Goal: Find specific page/section: Find specific page/section

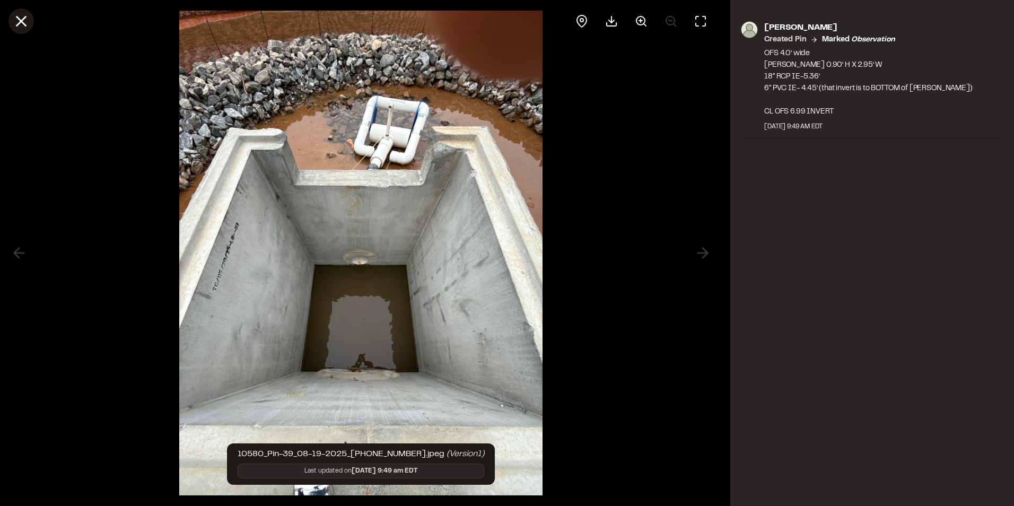
click at [26, 21] on icon at bounding box center [21, 21] width 18 height 18
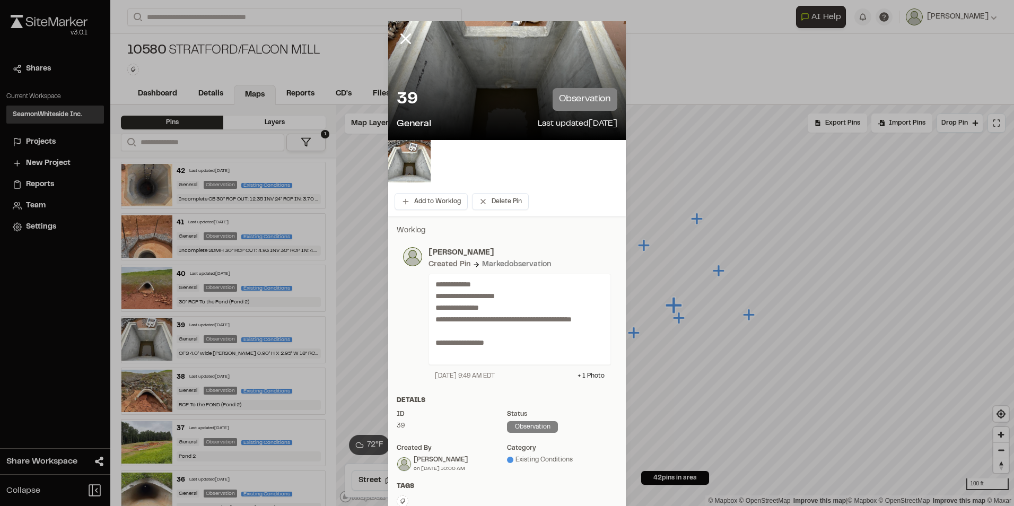
click at [401, 37] on icon at bounding box center [406, 39] width 18 height 18
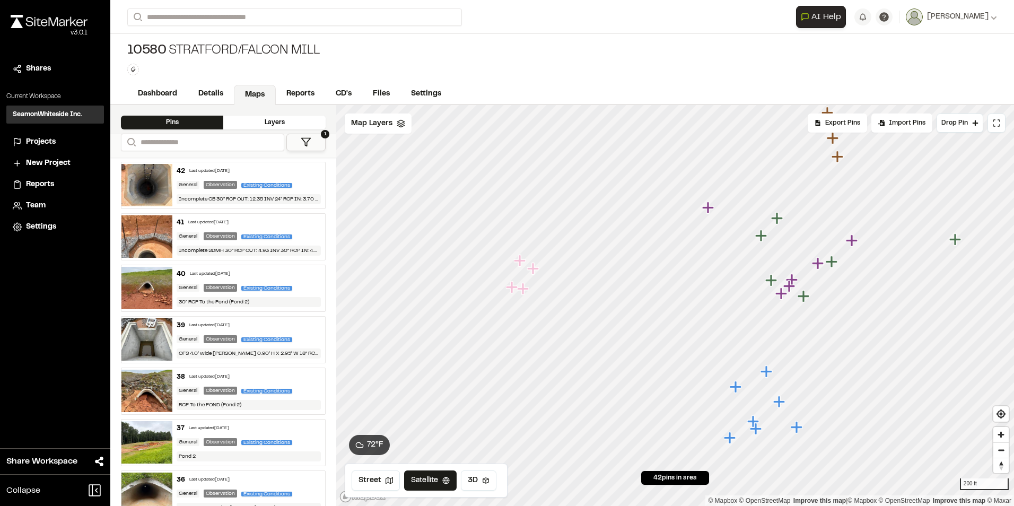
click at [534, 269] on icon "Map marker" at bounding box center [533, 269] width 12 height 12
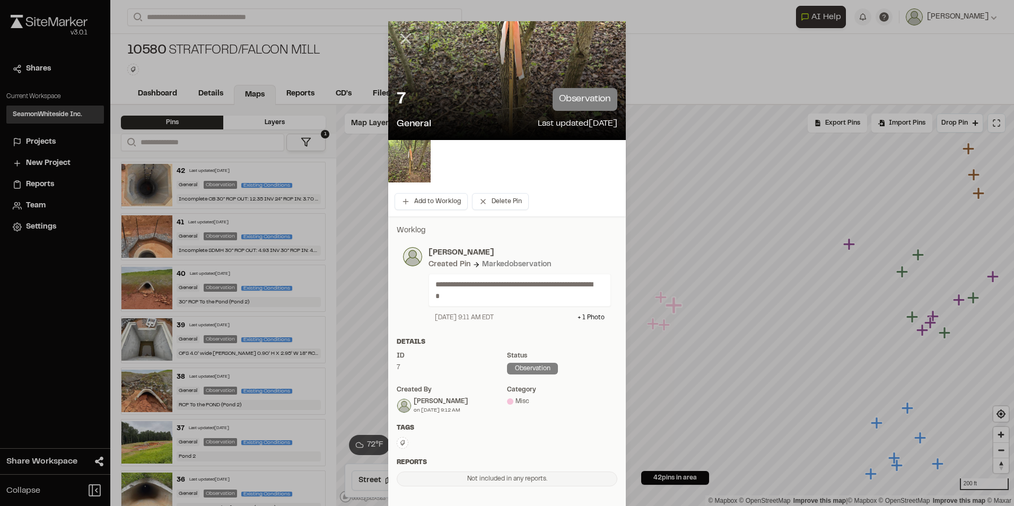
click at [401, 40] on line at bounding box center [405, 38] width 9 height 9
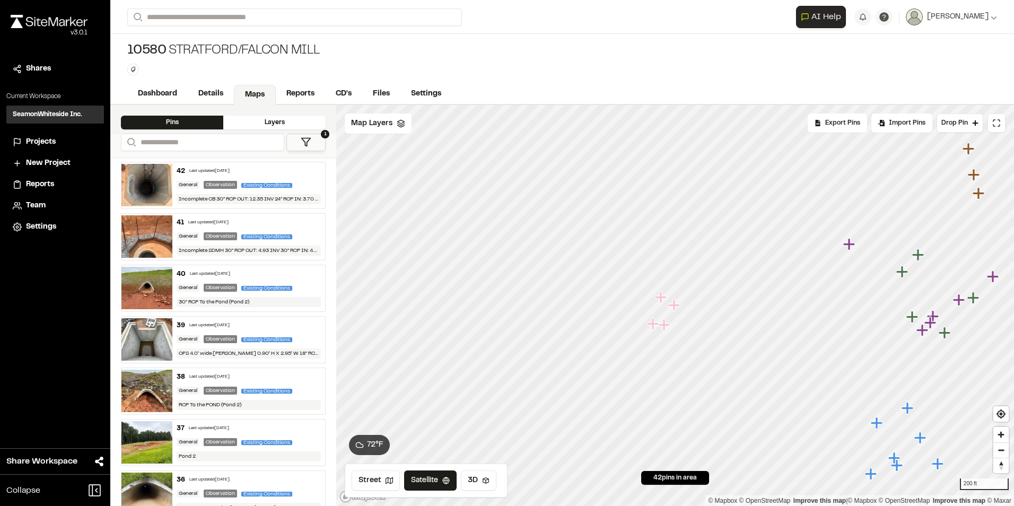
click at [853, 247] on icon "Map marker" at bounding box center [850, 245] width 14 height 14
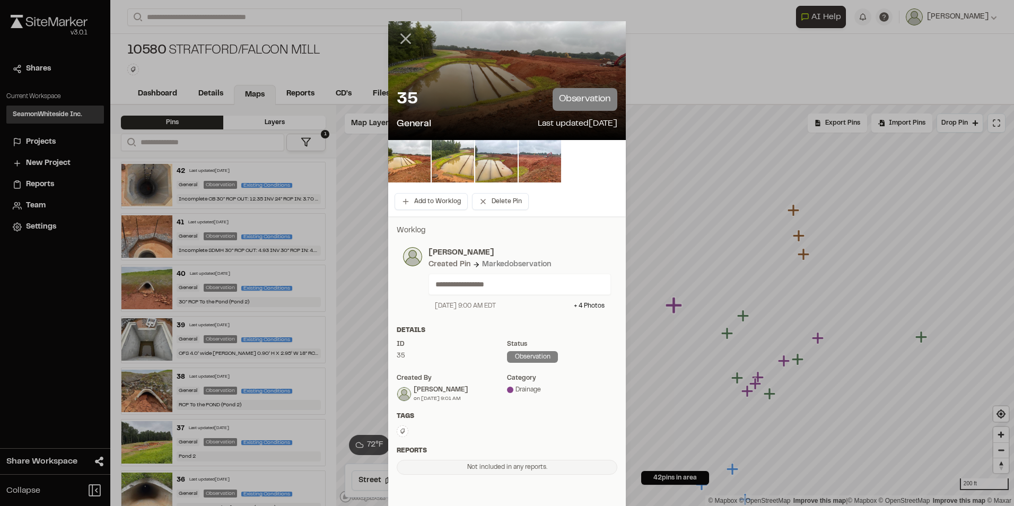
click at [401, 40] on line at bounding box center [405, 38] width 9 height 9
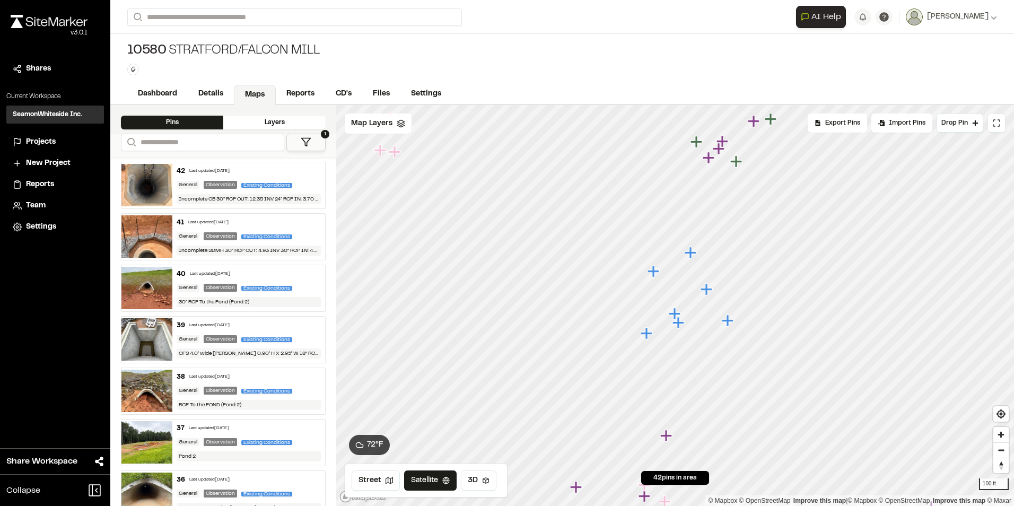
click at [648, 336] on icon "Map marker" at bounding box center [647, 333] width 12 height 12
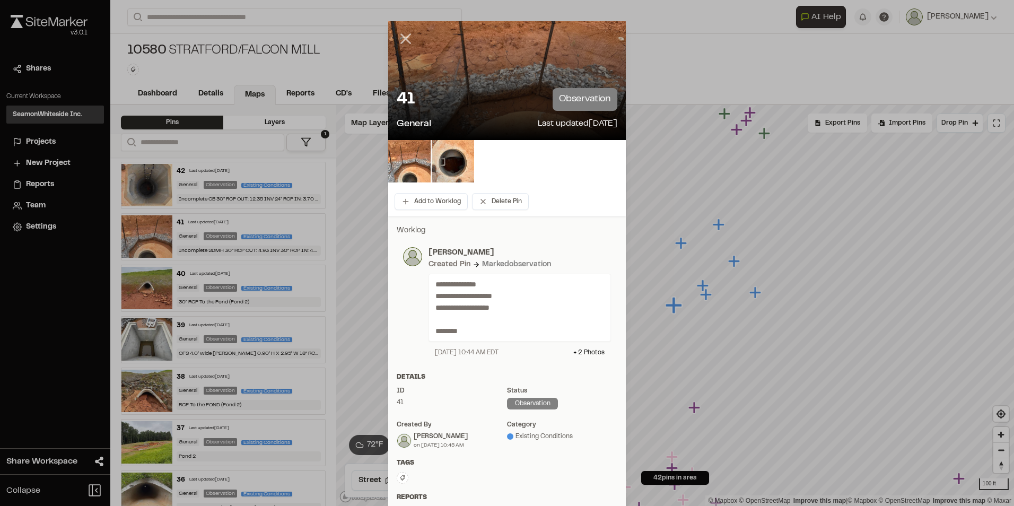
click at [407, 39] on icon at bounding box center [406, 39] width 18 height 18
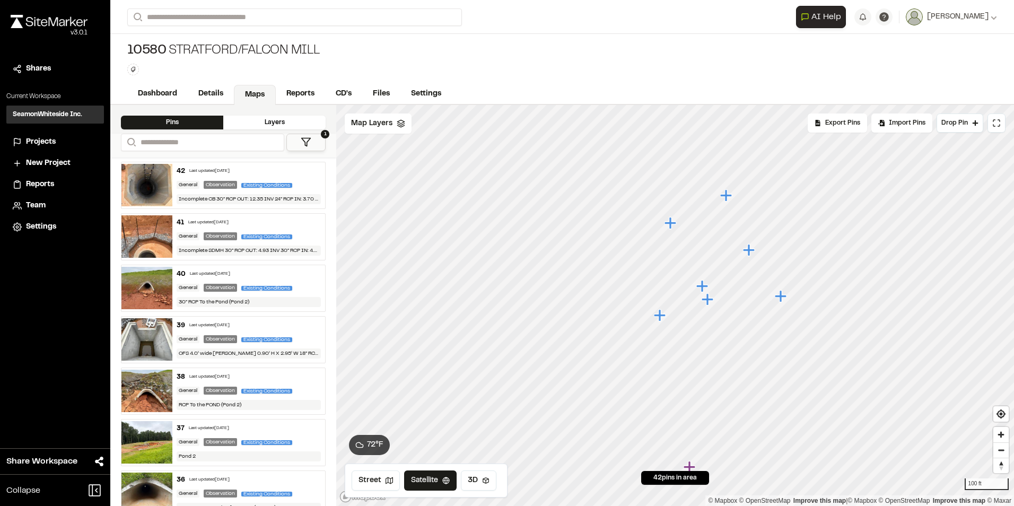
click at [704, 285] on icon "Map marker" at bounding box center [702, 286] width 12 height 12
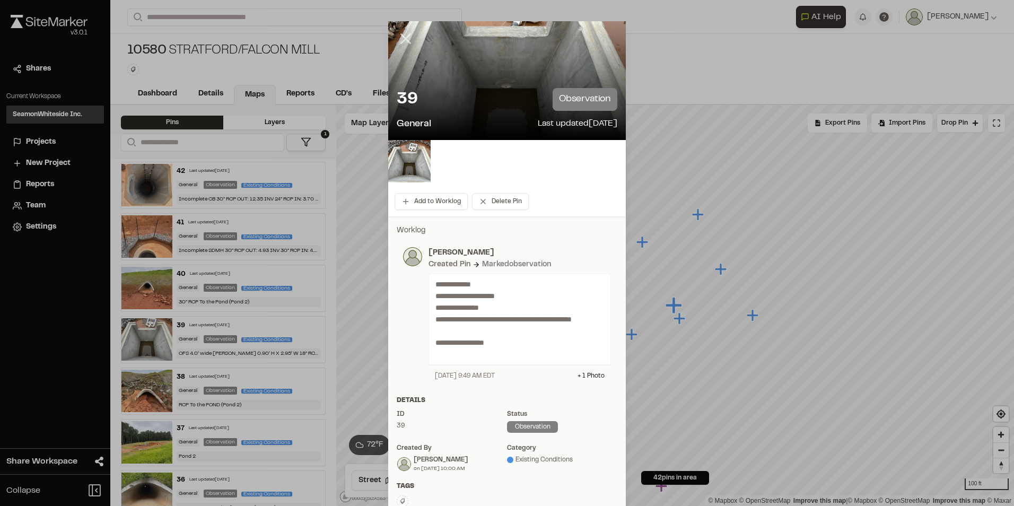
click at [401, 41] on icon at bounding box center [406, 39] width 18 height 18
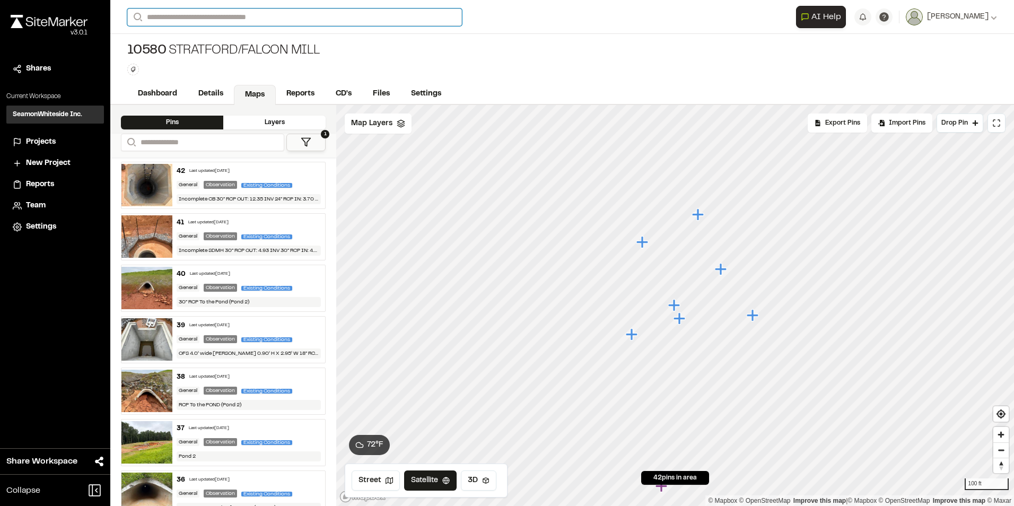
click at [206, 20] on input "Search" at bounding box center [294, 17] width 335 height 18
type input "*****"
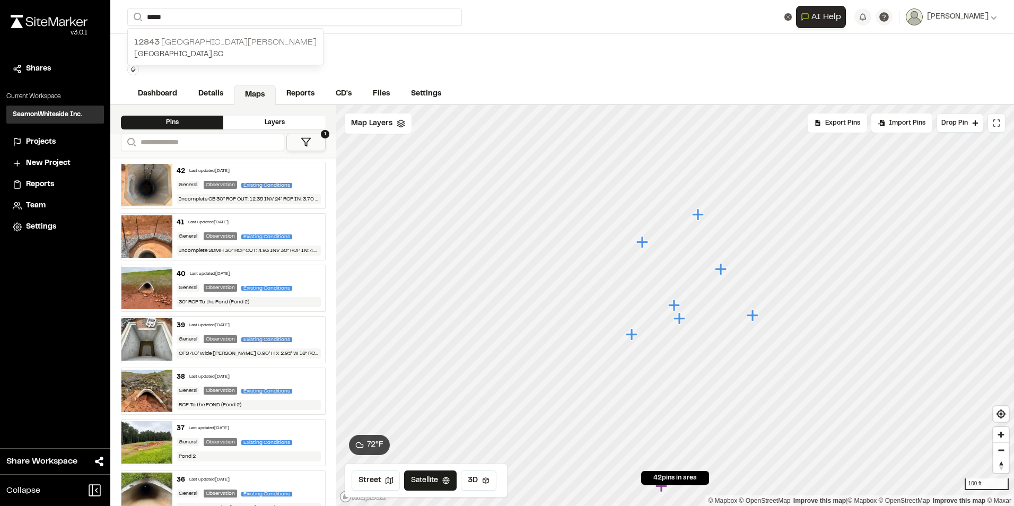
click at [198, 39] on p "[STREET_ADDRESS][PERSON_NAME]" at bounding box center [225, 42] width 182 height 13
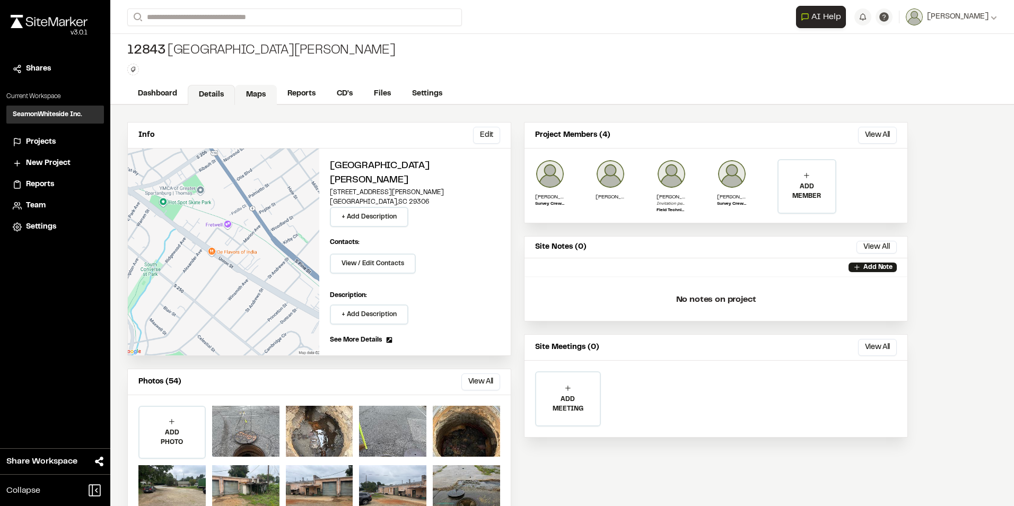
click at [256, 97] on link "Maps" at bounding box center [256, 95] width 42 height 20
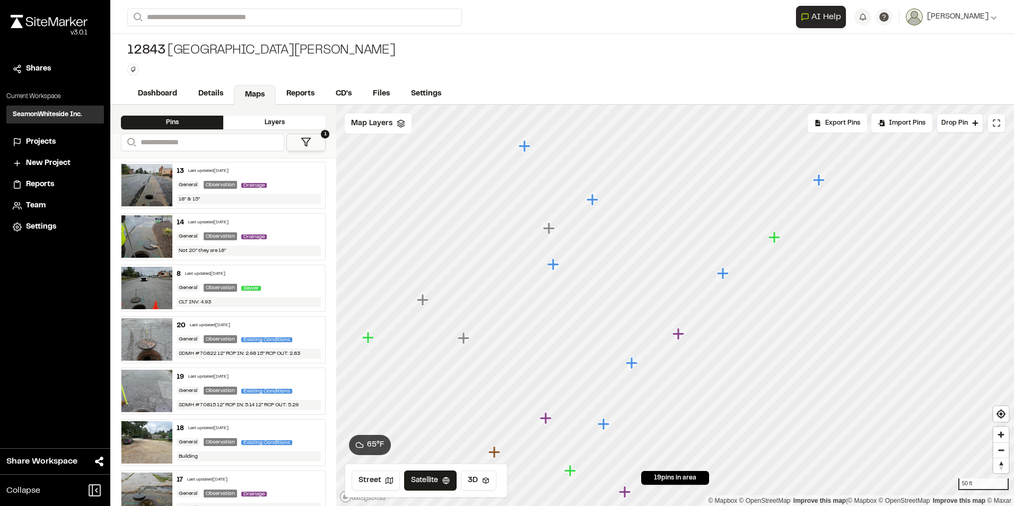
click at [467, 338] on icon "Map marker" at bounding box center [464, 338] width 12 height 12
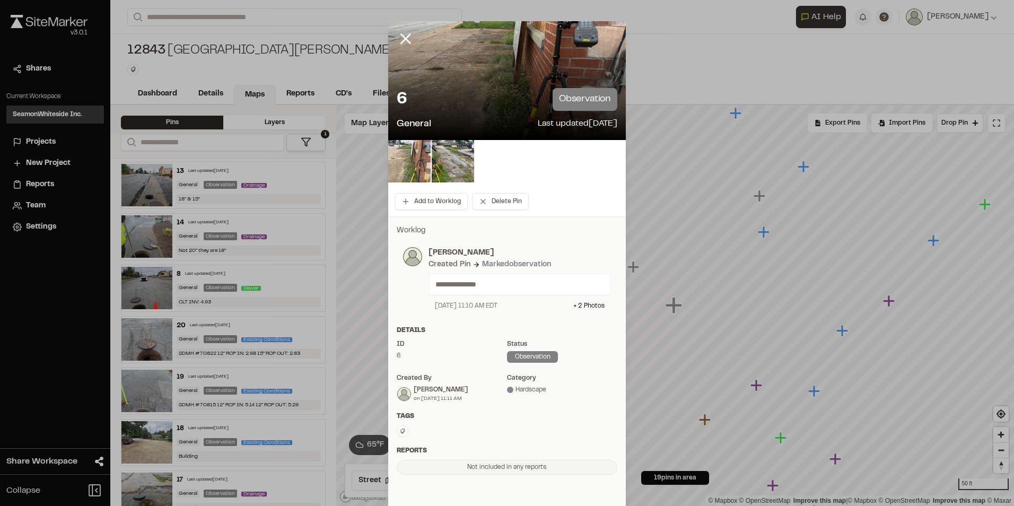
click at [418, 167] on img at bounding box center [409, 161] width 42 height 42
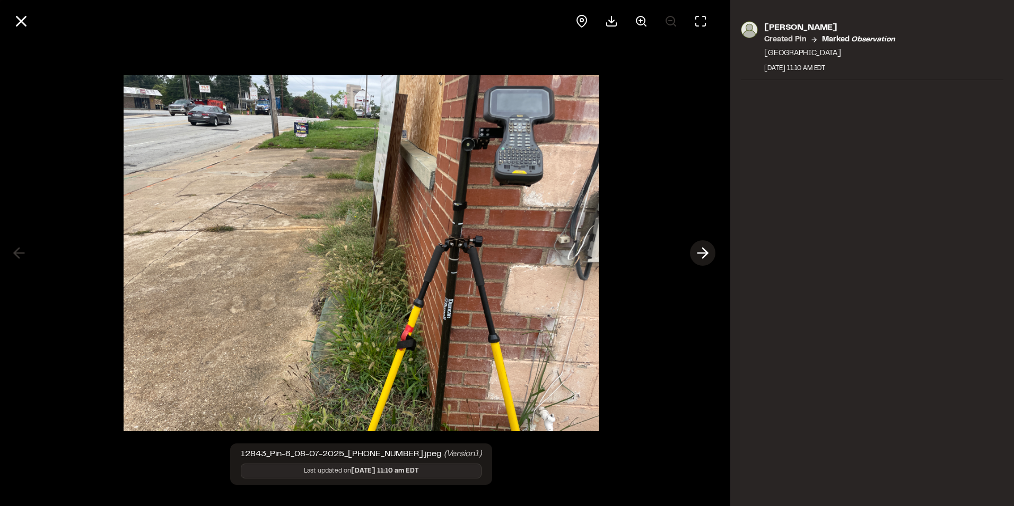
click at [696, 256] on icon at bounding box center [702, 253] width 17 height 18
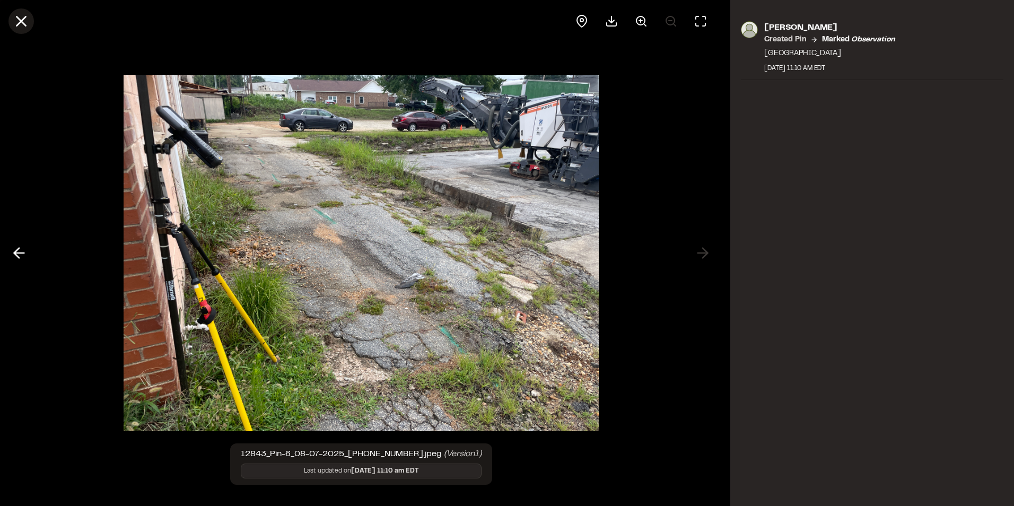
click at [24, 19] on line at bounding box center [21, 21] width 9 height 9
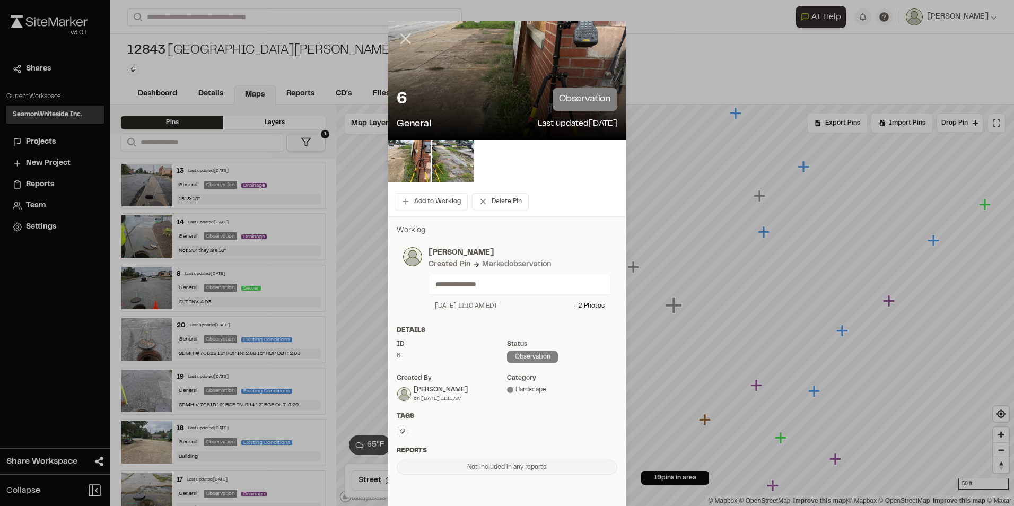
click at [401, 39] on line at bounding box center [405, 38] width 9 height 9
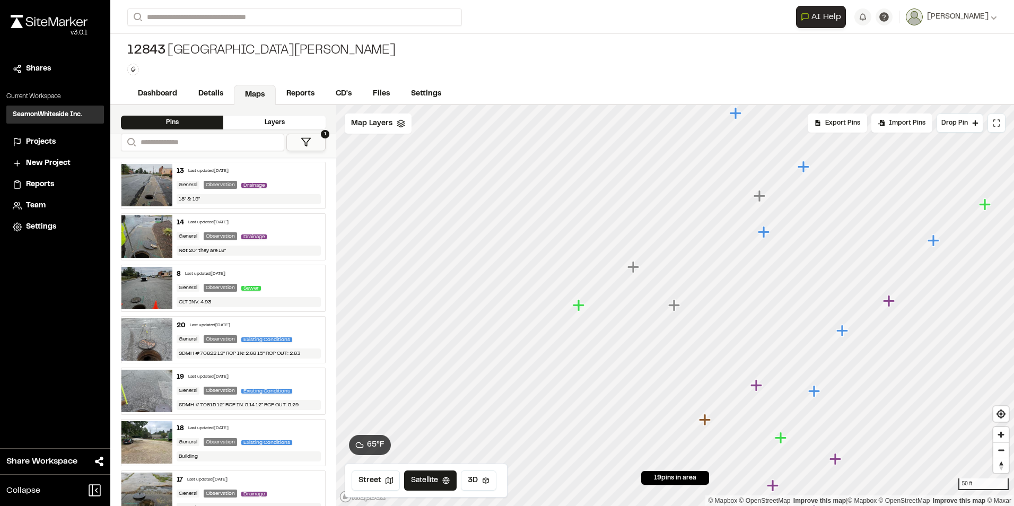
click at [761, 389] on icon "Map marker" at bounding box center [757, 386] width 14 height 14
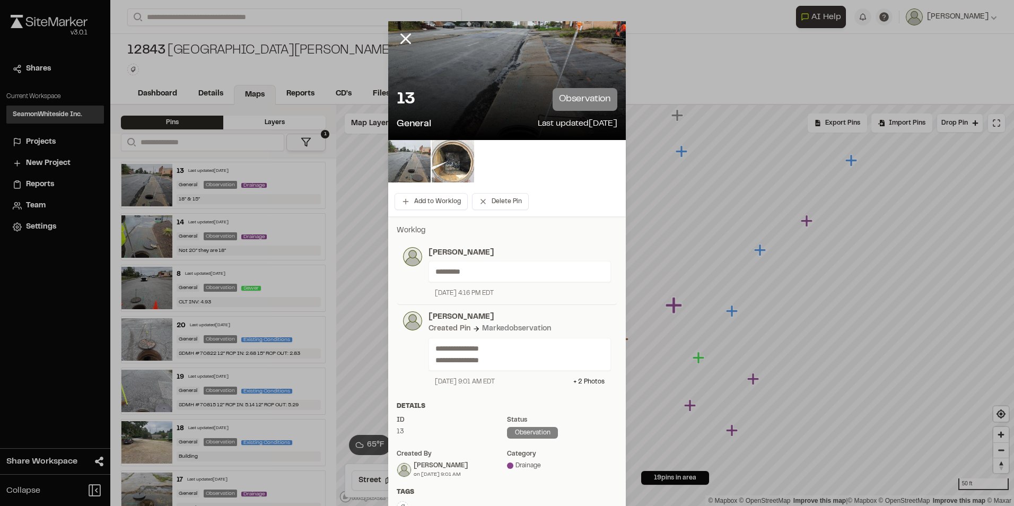
click at [407, 154] on img at bounding box center [409, 161] width 42 height 42
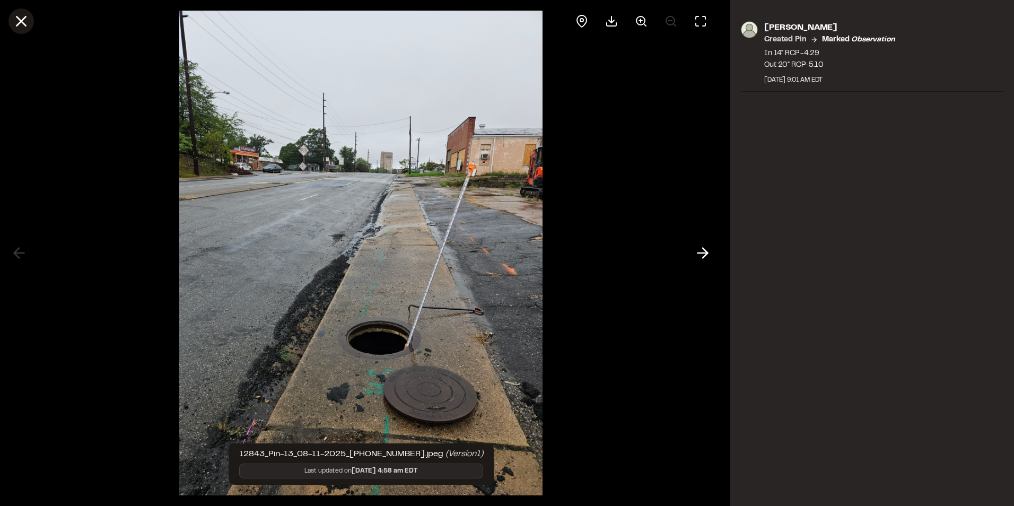
click at [21, 23] on icon at bounding box center [21, 21] width 18 height 18
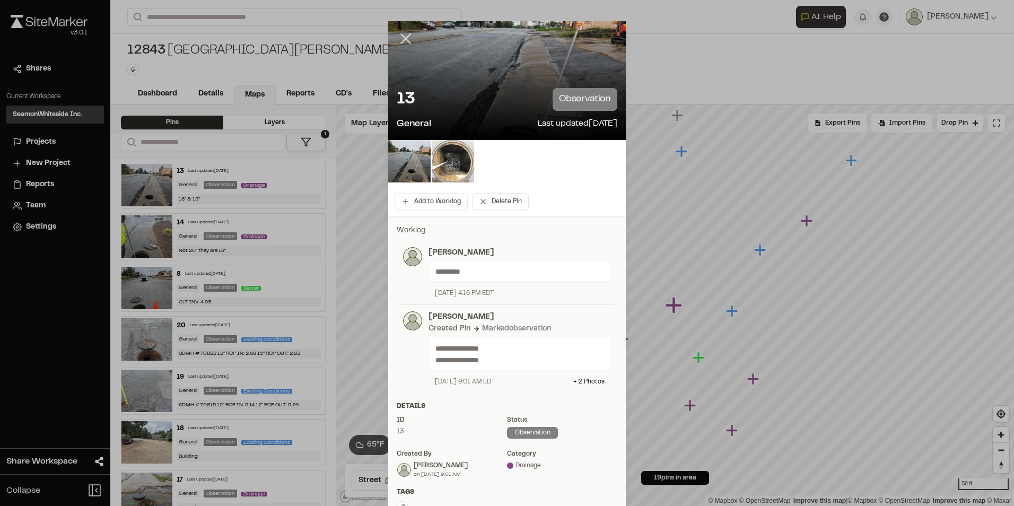
click at [401, 39] on line at bounding box center [405, 38] width 9 height 9
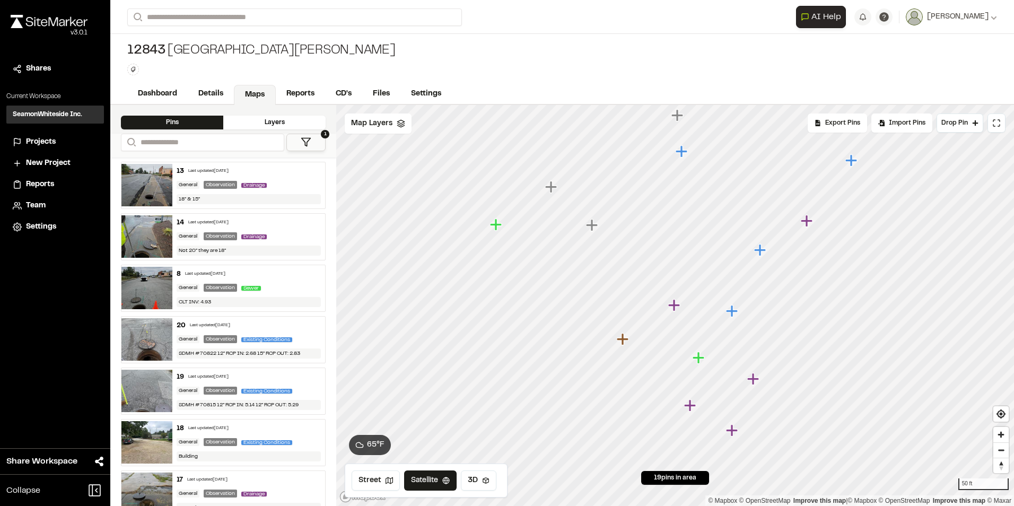
click at [810, 224] on icon "Map marker" at bounding box center [808, 221] width 14 height 14
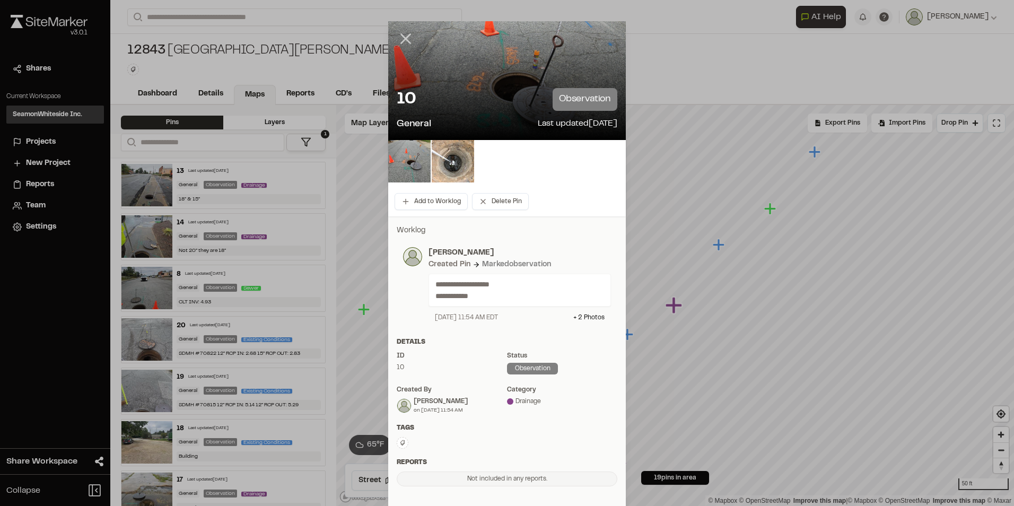
click at [405, 42] on line at bounding box center [405, 38] width 9 height 9
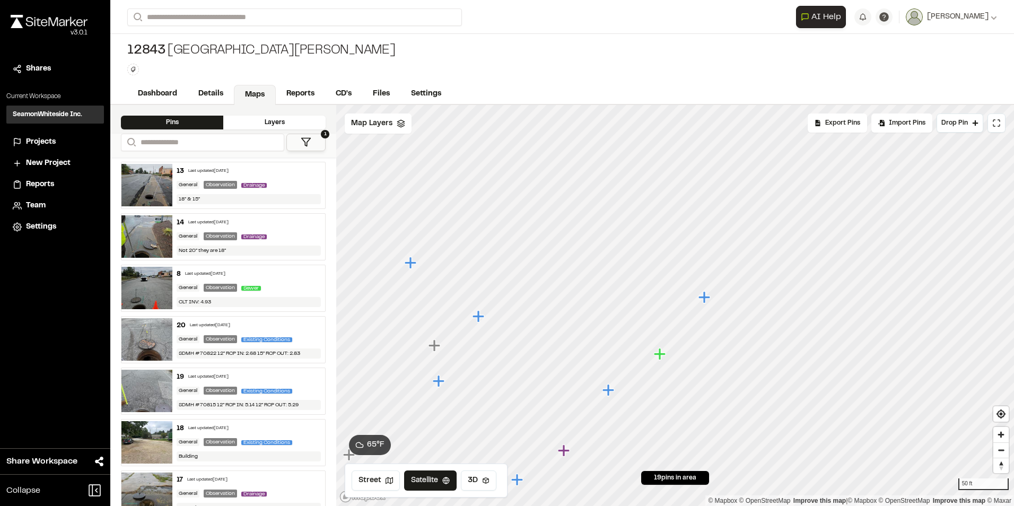
click at [569, 451] on icon "Map marker" at bounding box center [564, 450] width 12 height 12
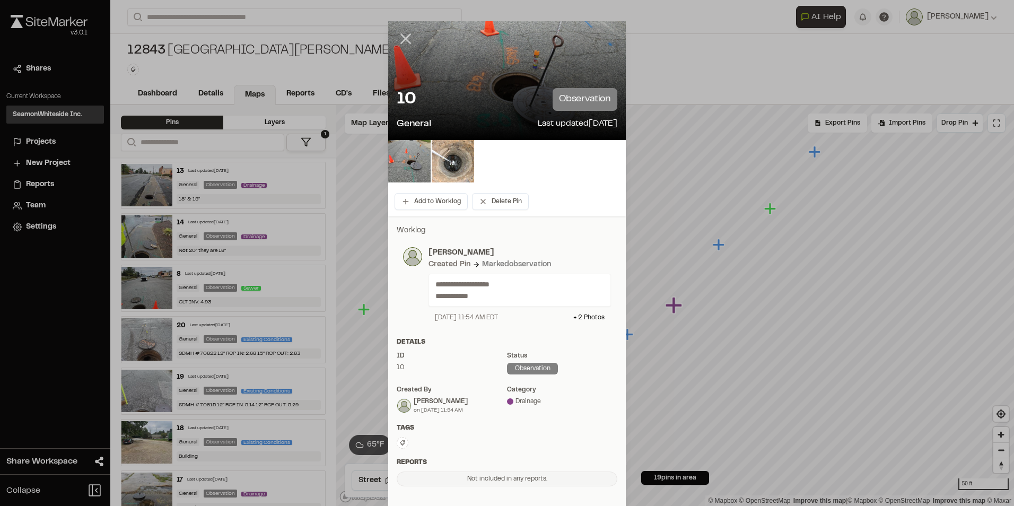
click at [401, 40] on line at bounding box center [405, 38] width 9 height 9
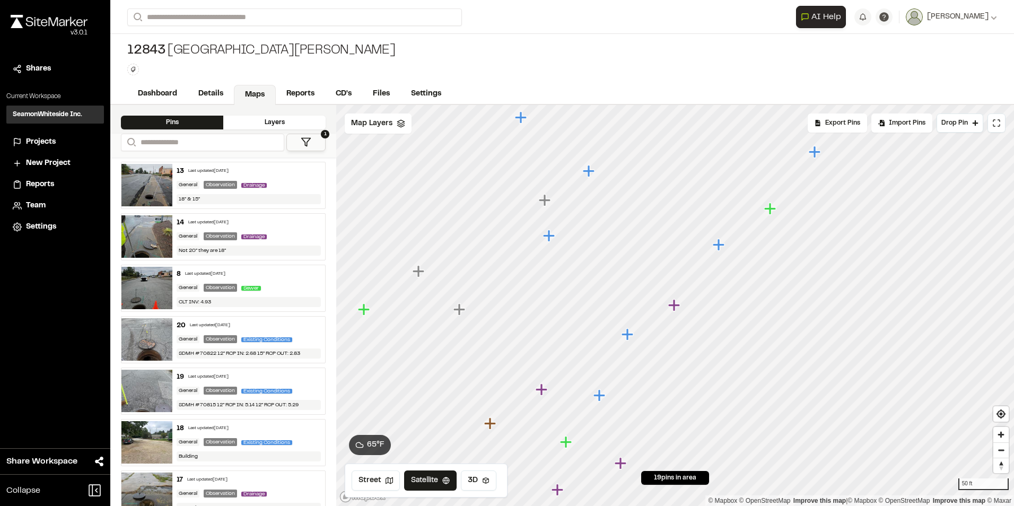
click at [597, 399] on icon "Map marker" at bounding box center [600, 396] width 14 height 14
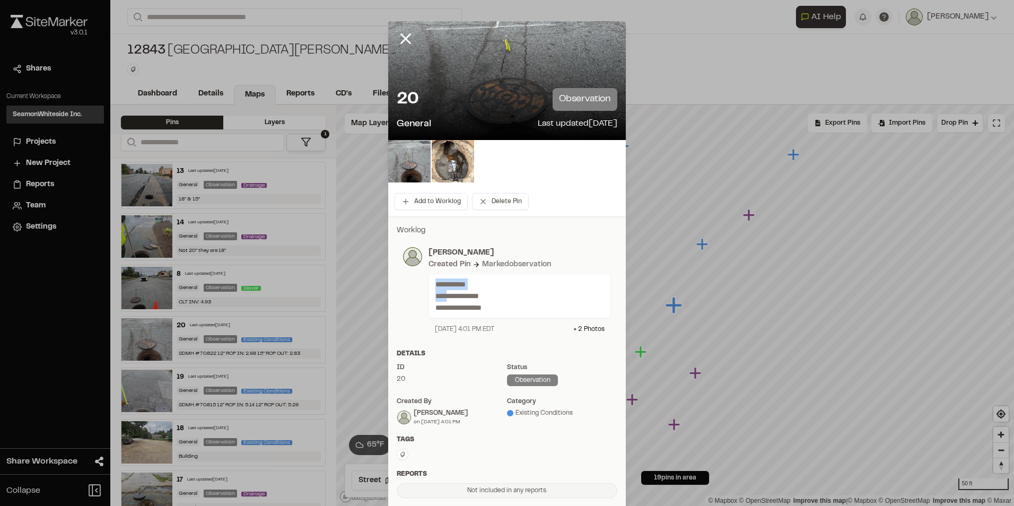
drag, startPoint x: 431, startPoint y: 282, endPoint x: 446, endPoint y: 292, distance: 17.9
click at [446, 292] on div "**********" at bounding box center [520, 296] width 182 height 45
drag, startPoint x: 446, startPoint y: 292, endPoint x: 490, endPoint y: 311, distance: 48.7
click at [490, 311] on p "**********" at bounding box center [515, 295] width 160 height 35
click at [403, 34] on icon at bounding box center [406, 39] width 18 height 18
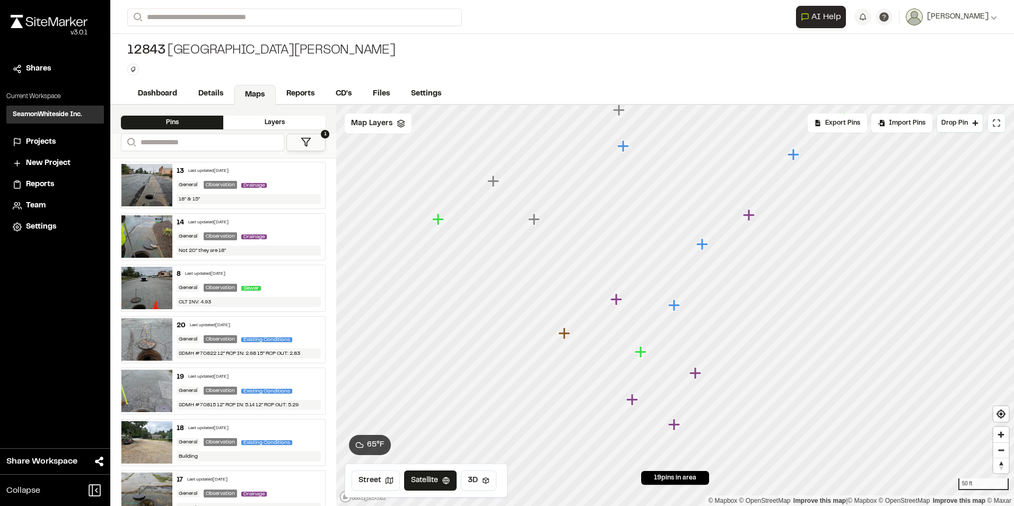
click at [695, 375] on icon "Map marker" at bounding box center [695, 373] width 12 height 12
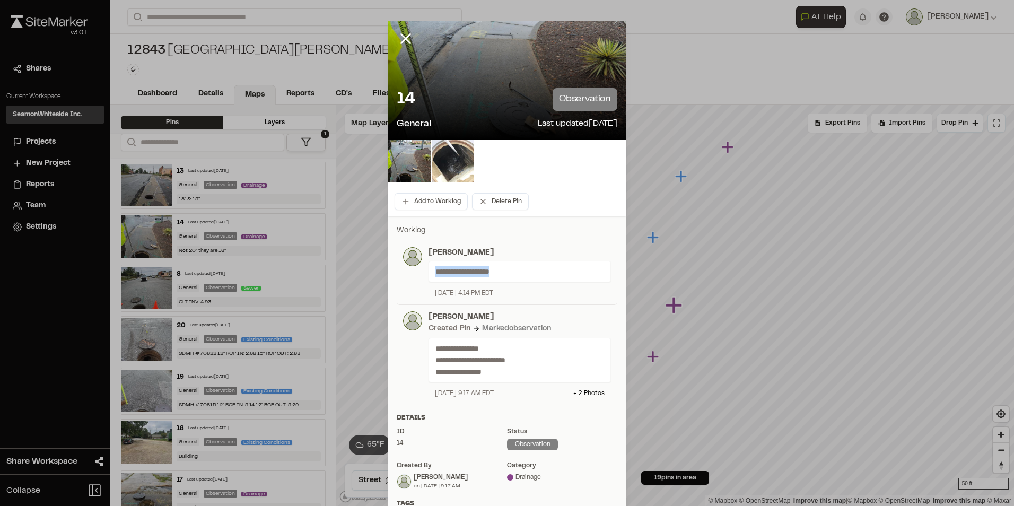
drag, startPoint x: 432, startPoint y: 267, endPoint x: 499, endPoint y: 274, distance: 66.6
click at [499, 274] on p "**********" at bounding box center [515, 272] width 160 height 12
drag, startPoint x: 499, startPoint y: 274, endPoint x: 493, endPoint y: 326, distance: 52.2
click at [493, 326] on div "Marked observation" at bounding box center [516, 329] width 69 height 12
click at [402, 37] on icon at bounding box center [406, 39] width 18 height 18
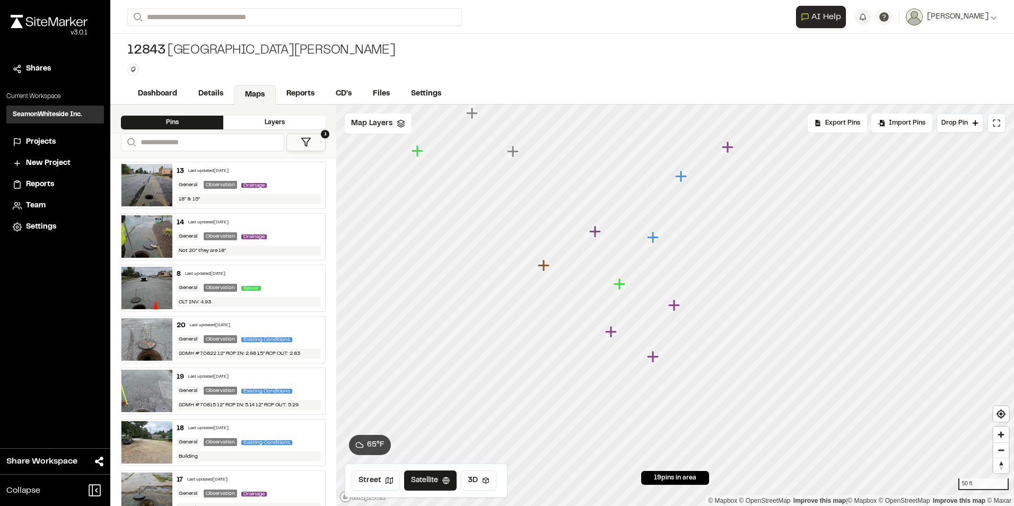
click at [594, 234] on icon "Map marker" at bounding box center [595, 231] width 12 height 12
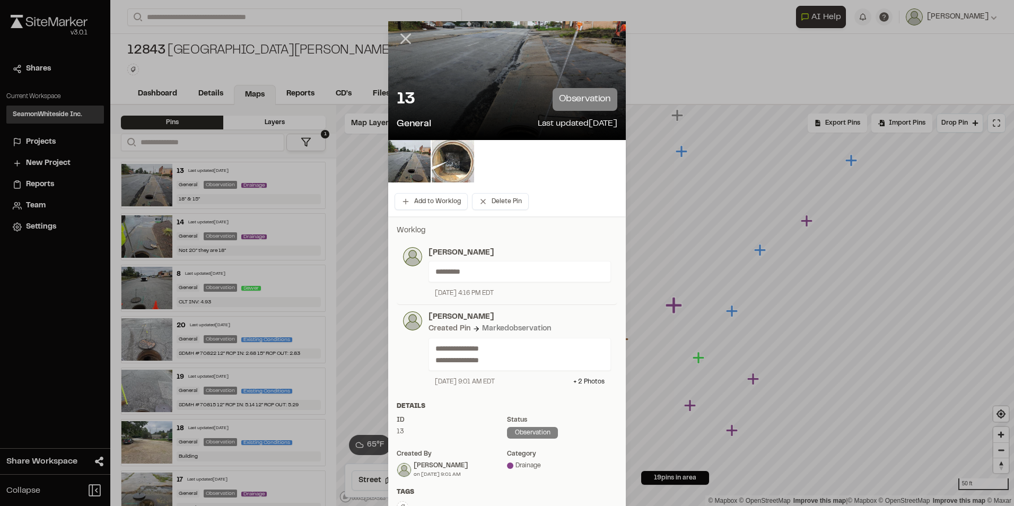
click at [403, 43] on icon at bounding box center [406, 39] width 18 height 18
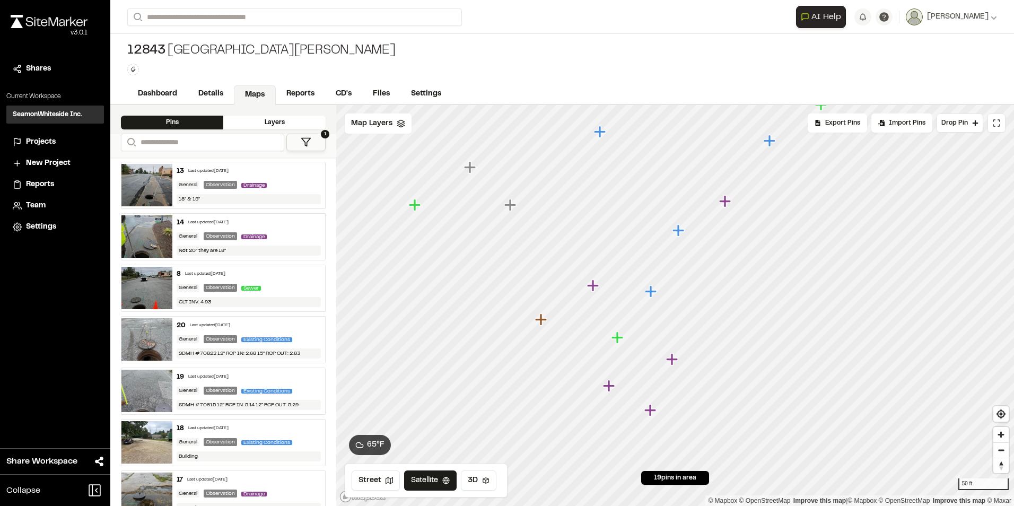
click at [620, 336] on icon "Map marker" at bounding box center [619, 338] width 14 height 14
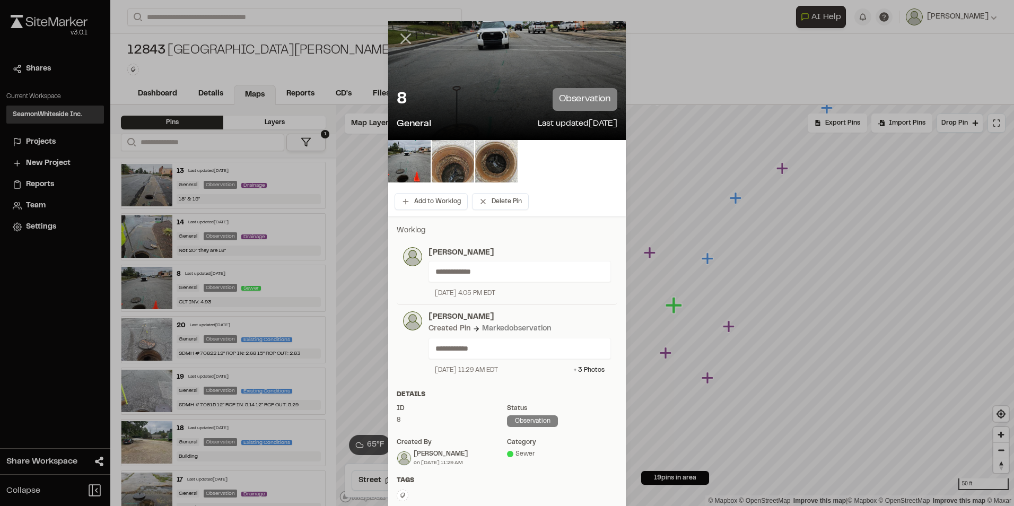
click at [401, 40] on icon at bounding box center [406, 39] width 18 height 18
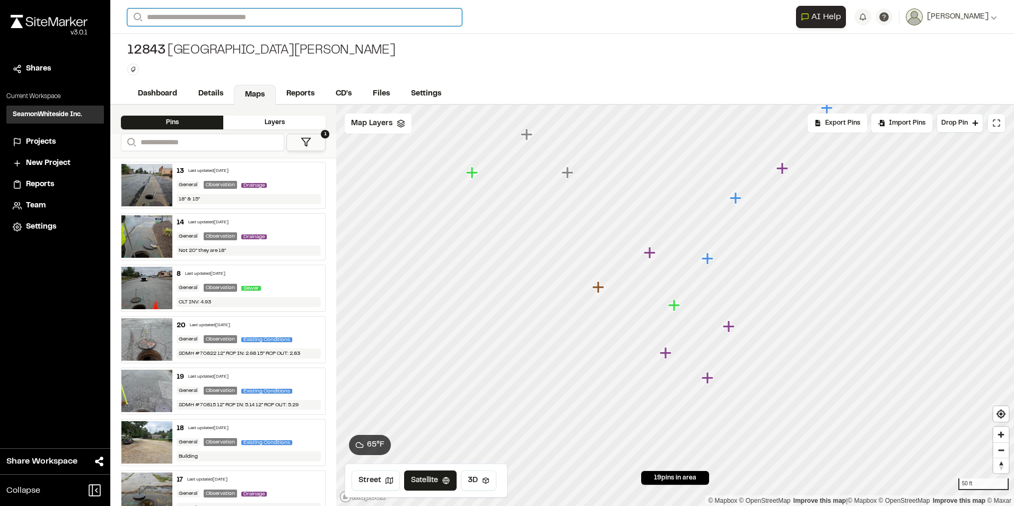
click at [221, 21] on input "Search" at bounding box center [294, 17] width 335 height 18
type input "*****"
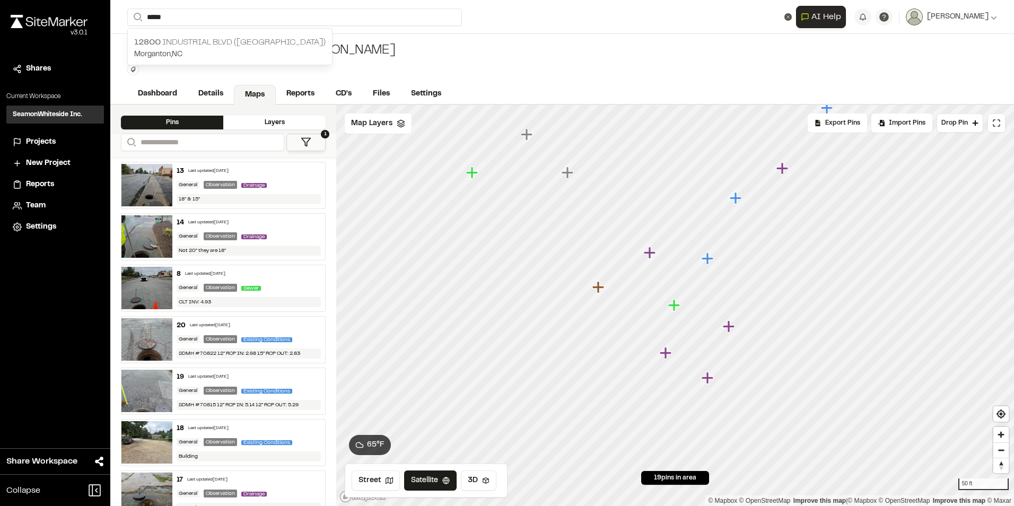
click at [194, 42] on p "[STREET_ADDRESS]" at bounding box center [229, 42] width 191 height 13
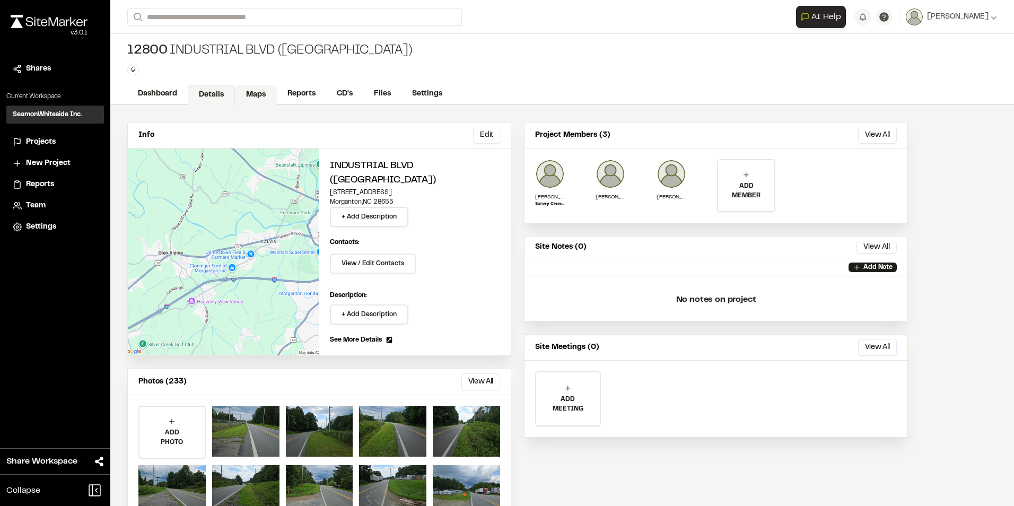
click at [248, 94] on link "Maps" at bounding box center [256, 95] width 42 height 20
